Goal: Transaction & Acquisition: Purchase product/service

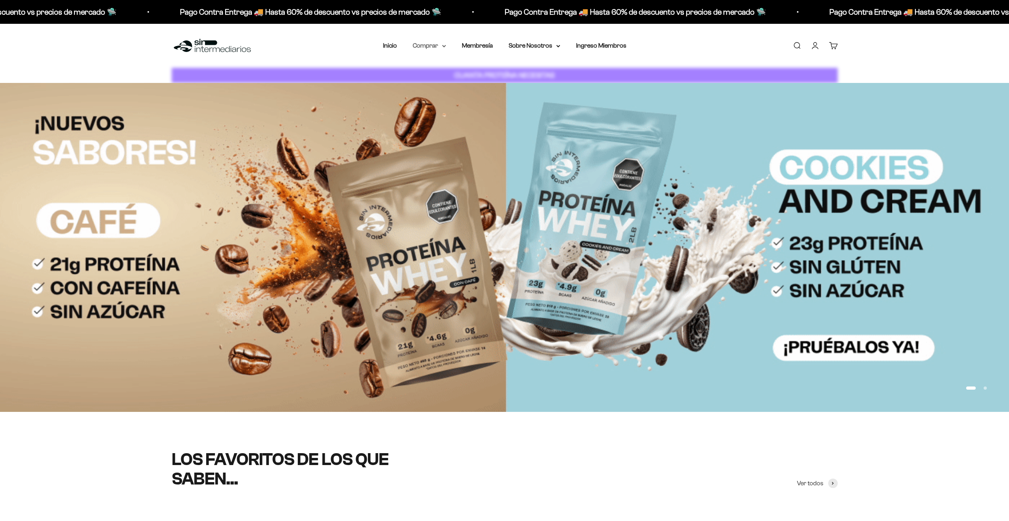
click at [419, 44] on summary "Comprar" at bounding box center [429, 45] width 33 height 10
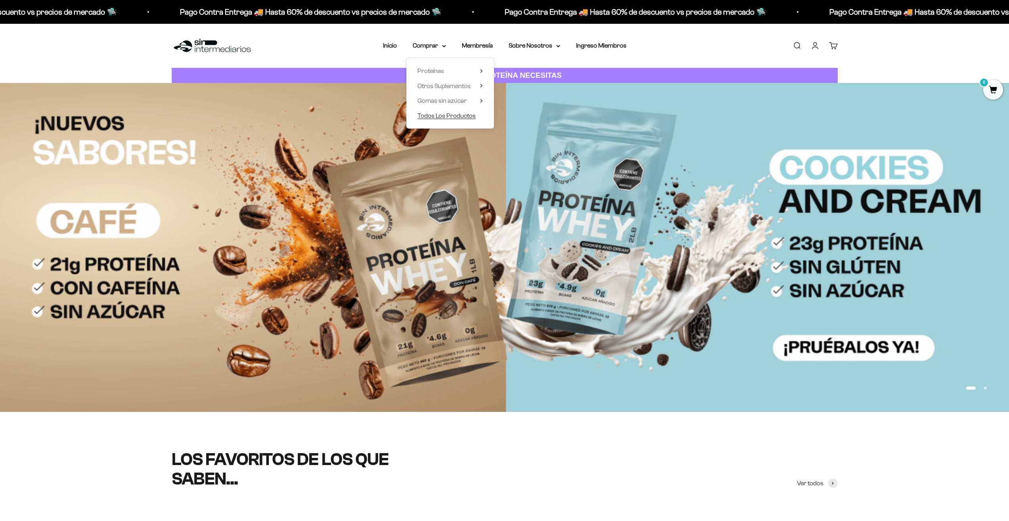
click at [453, 113] on span "Todos Los Productos" at bounding box center [447, 115] width 58 height 7
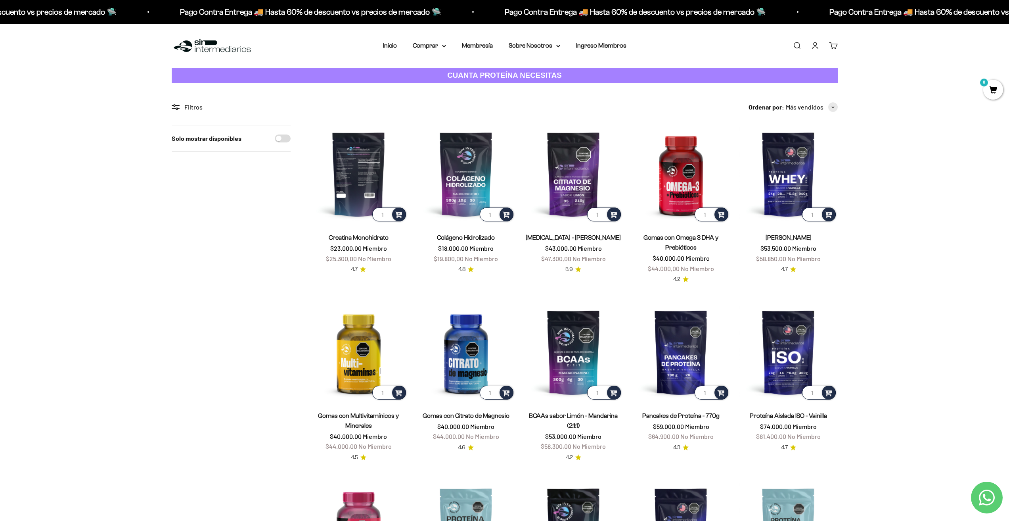
click at [364, 187] on img at bounding box center [359, 174] width 98 height 98
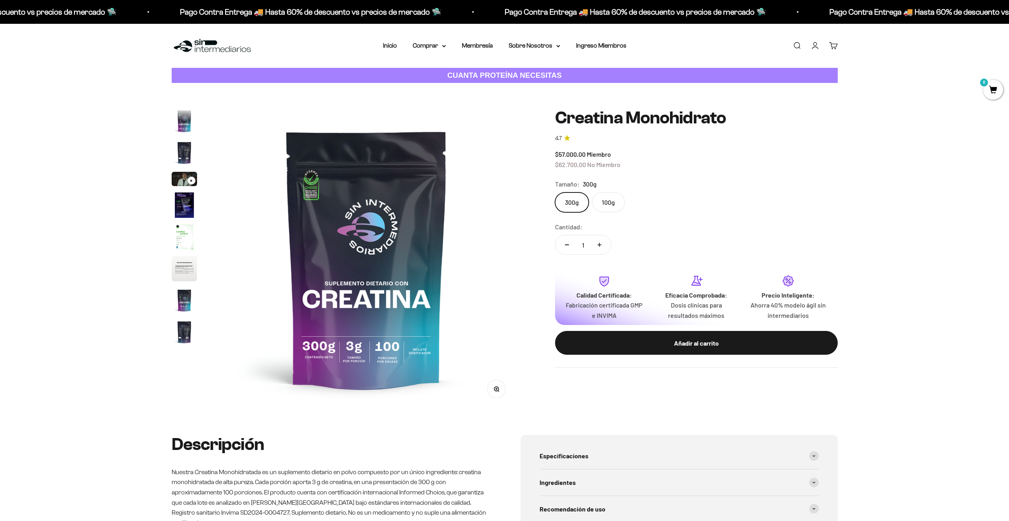
scroll to position [33, 0]
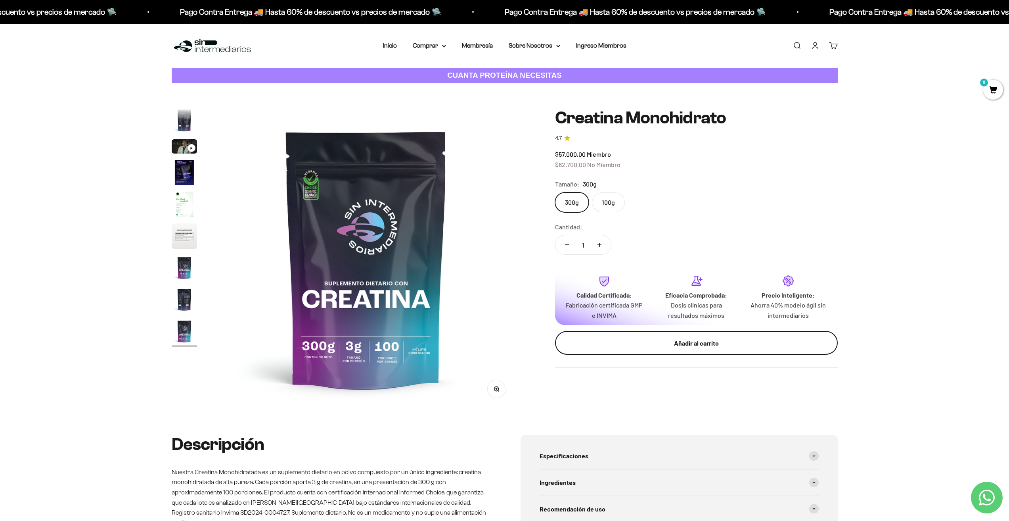
click at [716, 347] on div "Añadir al carrito" at bounding box center [696, 343] width 251 height 10
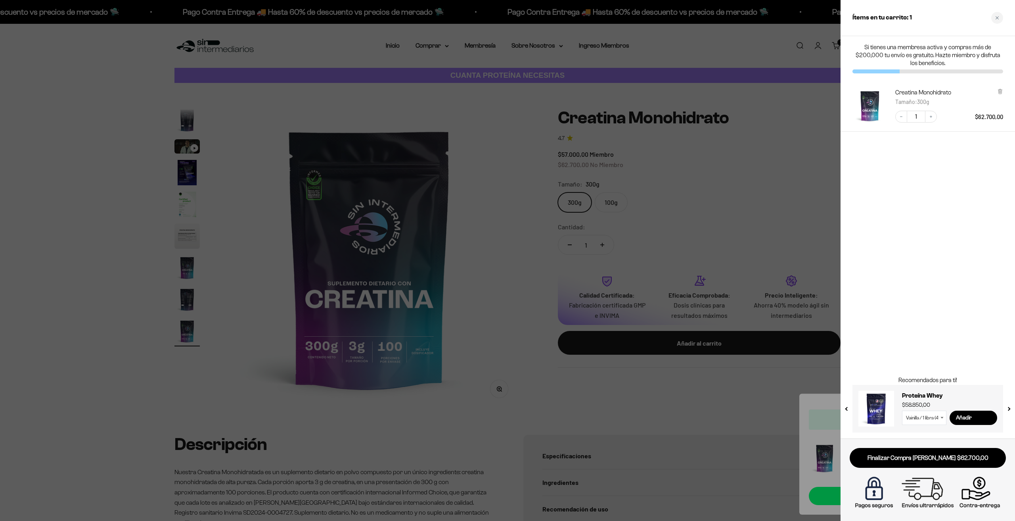
click at [737, 227] on div at bounding box center [507, 260] width 1015 height 521
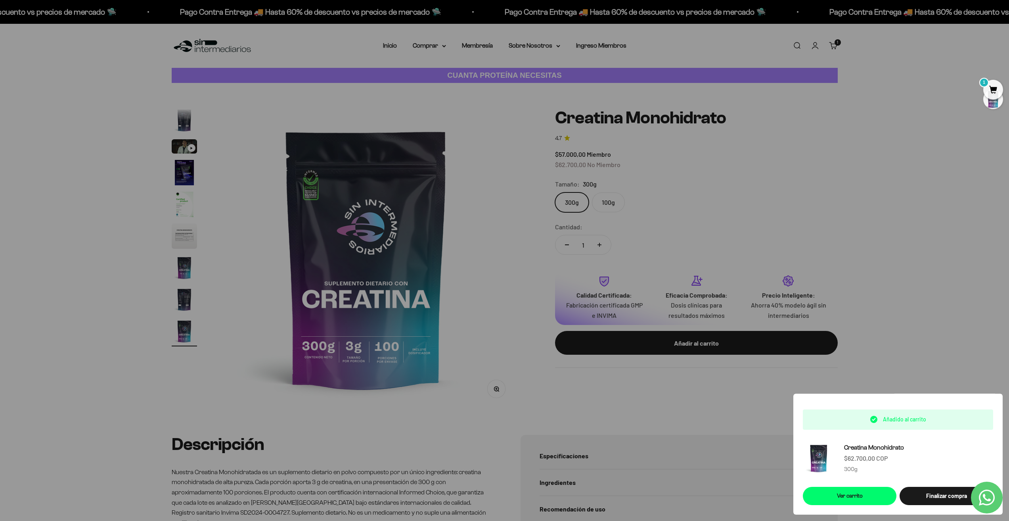
click at [787, 231] on div "Cantidad: 1" at bounding box center [696, 239] width 283 height 35
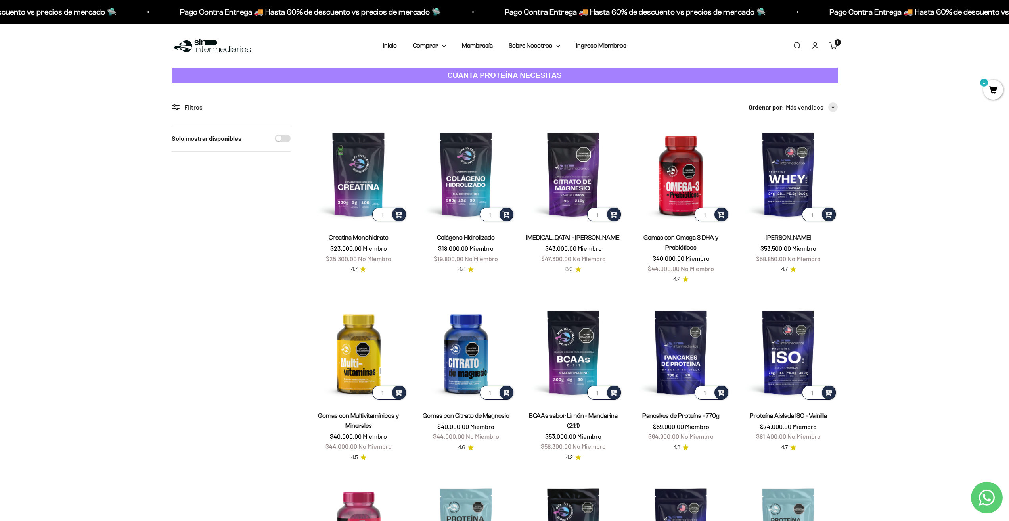
click at [990, 86] on span "1" at bounding box center [994, 90] width 20 height 20
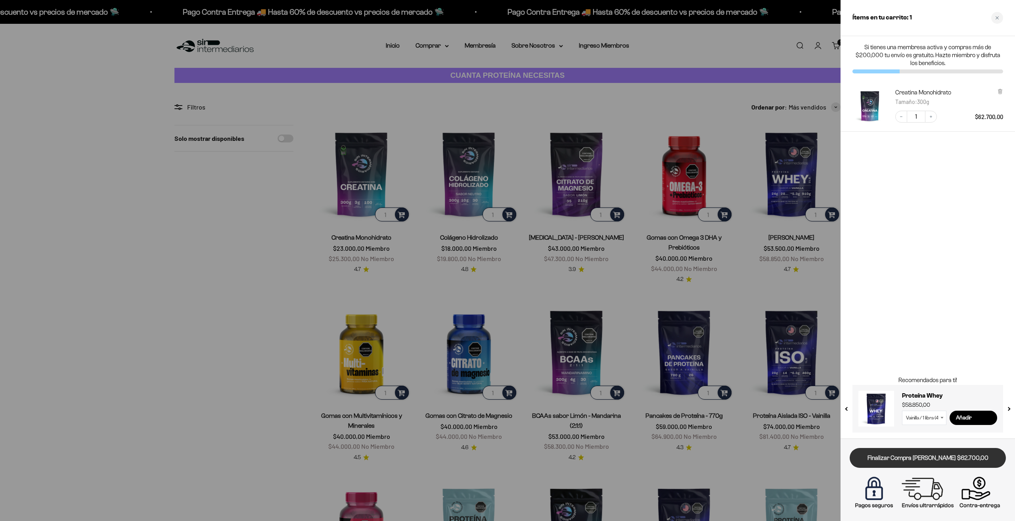
click at [905, 462] on link "Finalizar Compra Segura $62.700,00" at bounding box center [928, 458] width 156 height 20
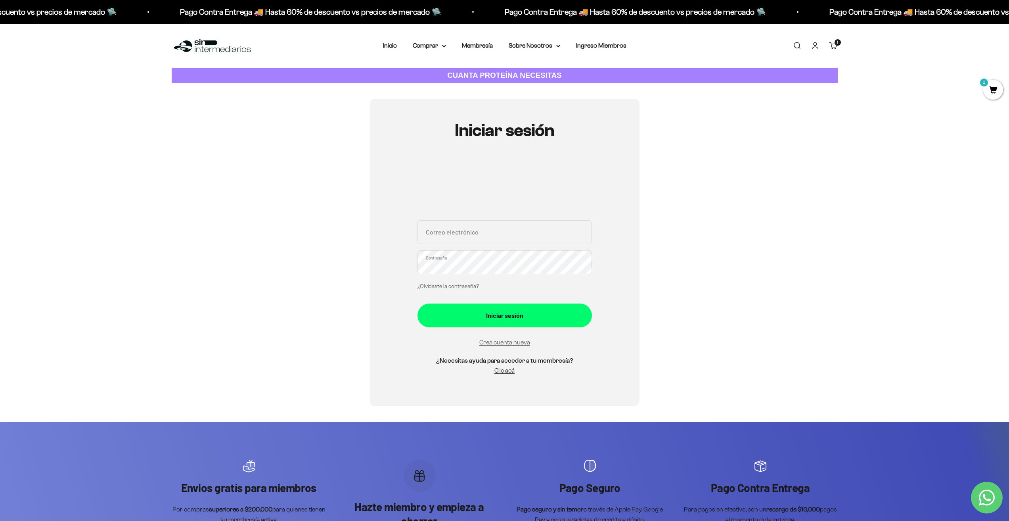
click at [463, 223] on input "Correo electrónico" at bounding box center [505, 232] width 175 height 24
type input "escarabajos0211@gmail.com"
click at [418, 303] on button "Iniciar sesión" at bounding box center [505, 315] width 175 height 24
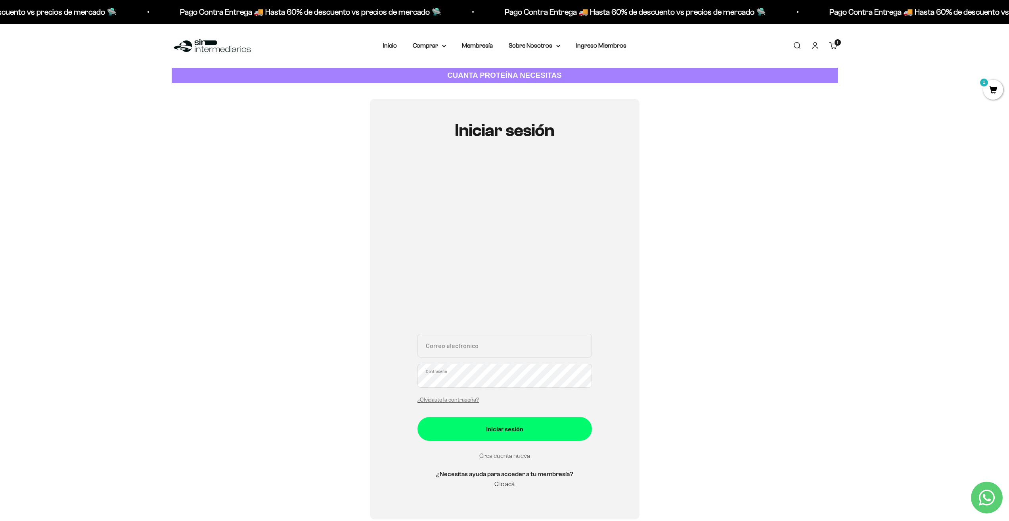
click at [811, 46] on link "Iniciar sesión" at bounding box center [815, 45] width 9 height 9
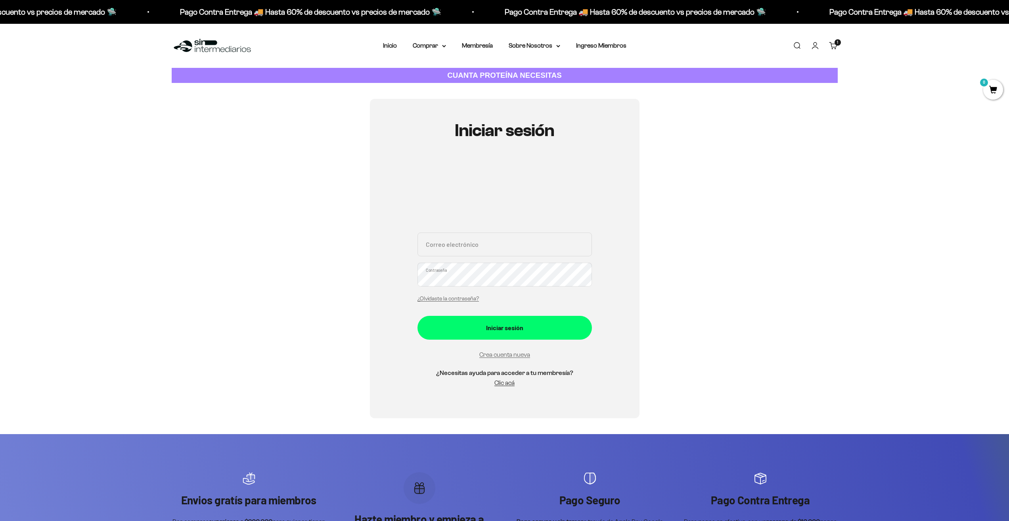
click at [454, 243] on input "Correo electrónico" at bounding box center [505, 244] width 175 height 24
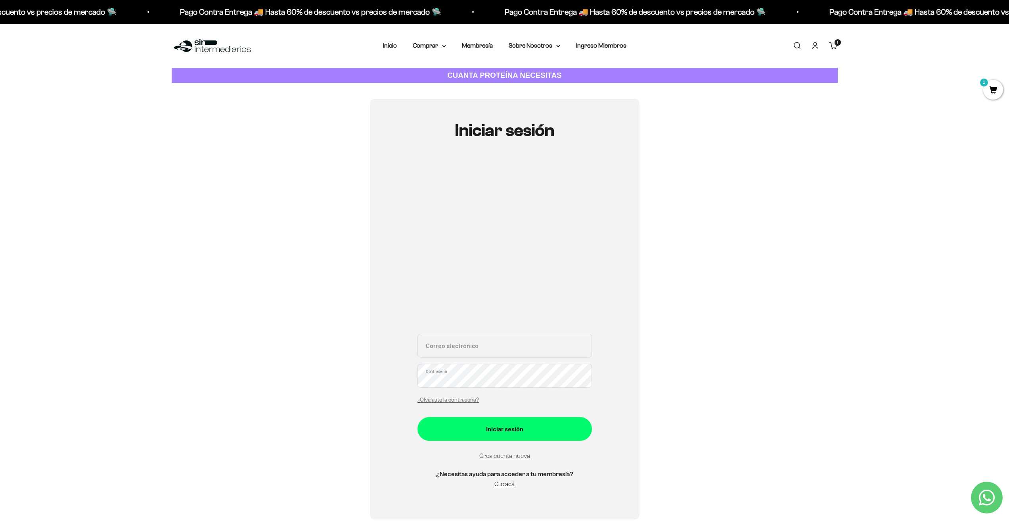
click at [449, 331] on div "Correo electrónico Contraseña ¿Olvidaste la contraseña? Iniciar sesión Crea cue…" at bounding box center [505, 328] width 175 height 338
click at [425, 353] on input "Correo electrónico" at bounding box center [505, 346] width 175 height 24
type input "[EMAIL_ADDRESS][DOMAIN_NAME]"
click at [418, 417] on button "Iniciar sesión" at bounding box center [505, 429] width 175 height 24
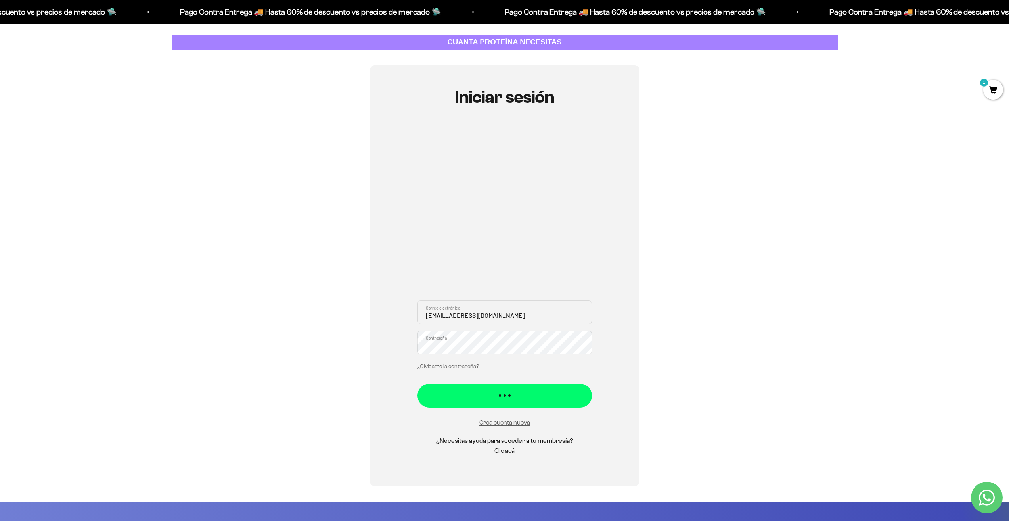
scroll to position [79, 0]
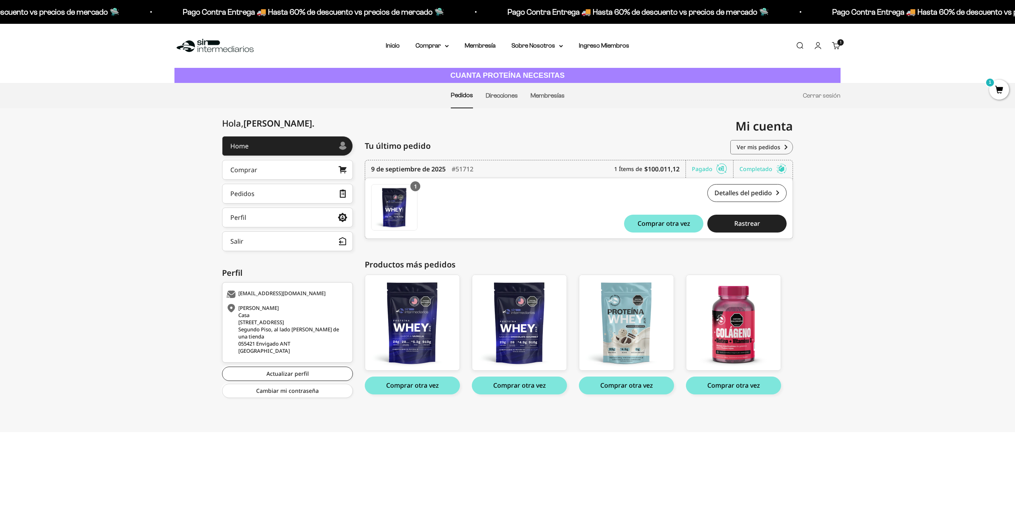
click at [996, 85] on span "1" at bounding box center [1000, 90] width 20 height 20
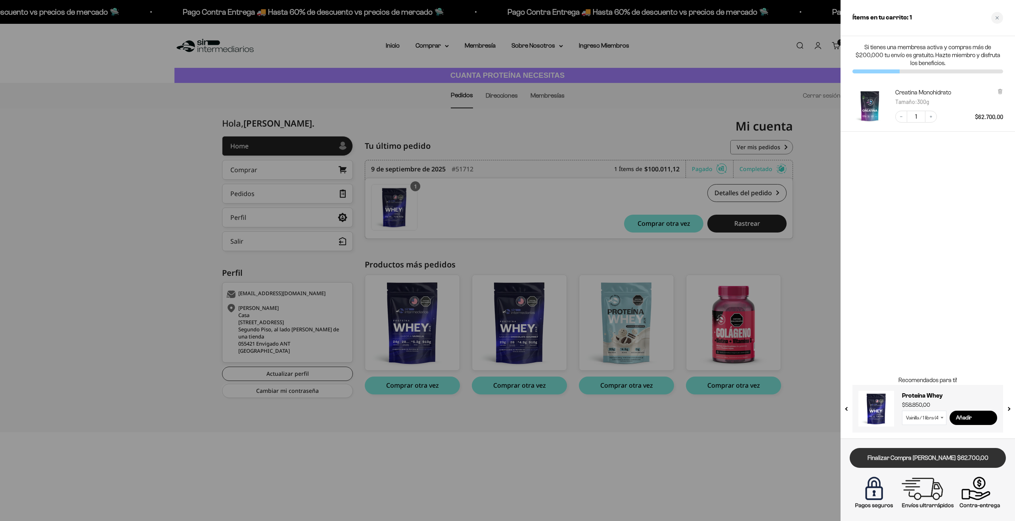
click at [950, 461] on link "Finalizar Compra [PERSON_NAME] $62.700,00" at bounding box center [928, 458] width 156 height 20
